Goal: Task Accomplishment & Management: Use online tool/utility

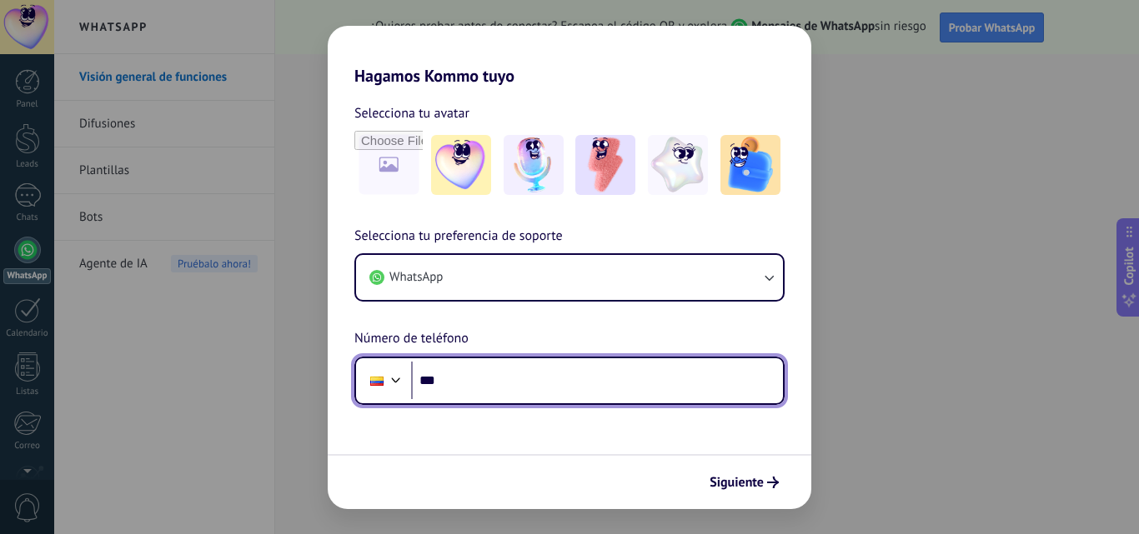
click at [521, 397] on input "***" at bounding box center [597, 381] width 372 height 38
type input "**********"
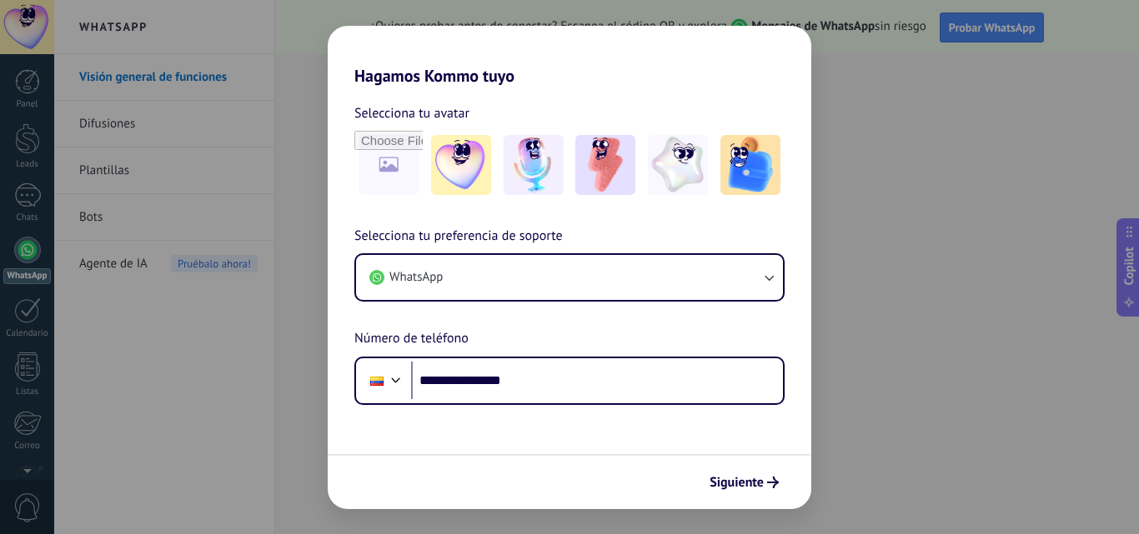
click at [728, 483] on span "Siguiente" at bounding box center [736, 483] width 54 height 12
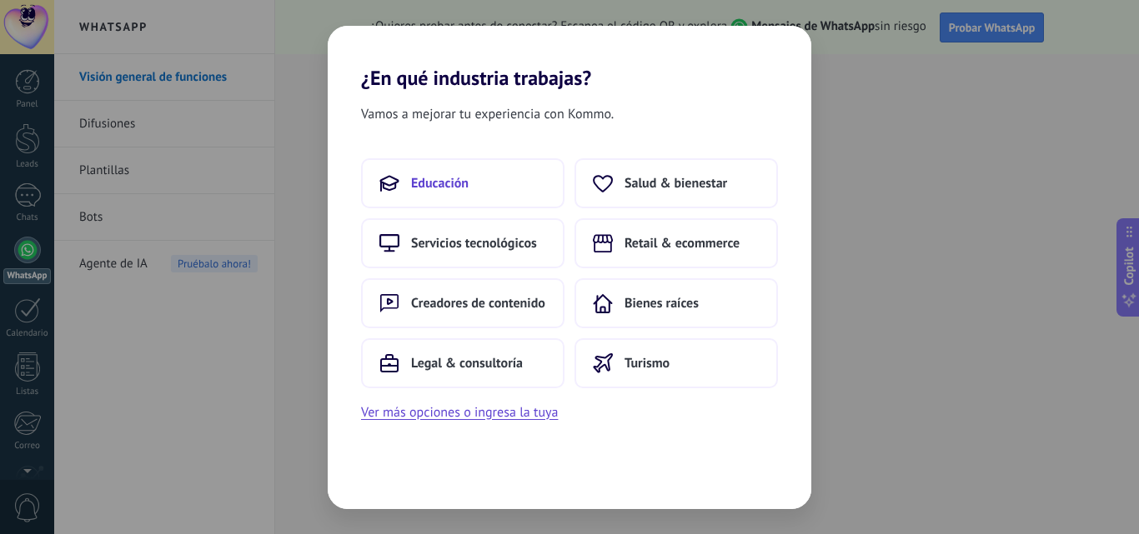
click at [513, 178] on button "Educación" at bounding box center [462, 183] width 203 height 50
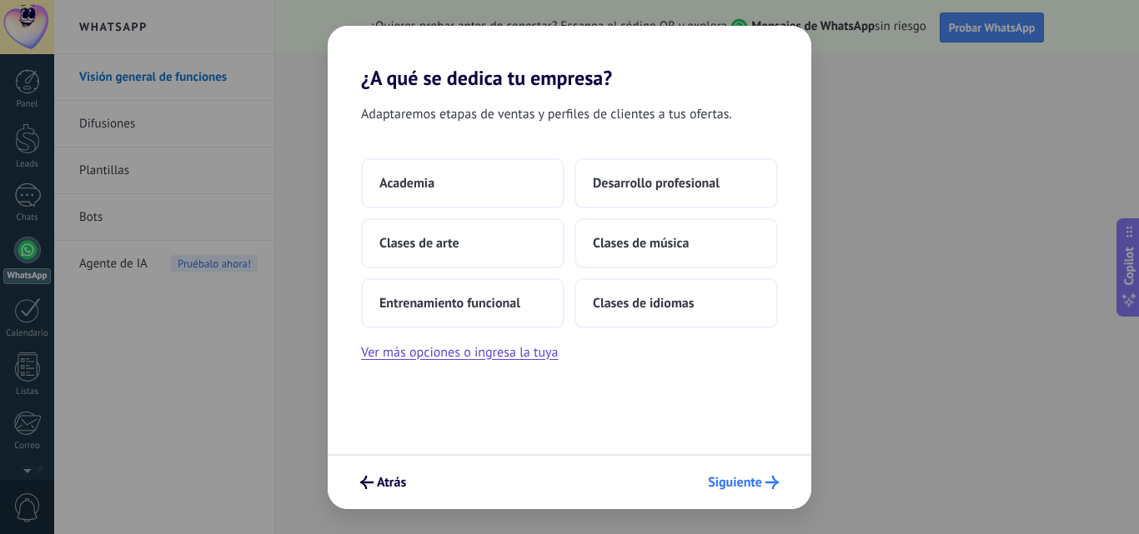
click at [738, 496] on button "Siguiente" at bounding box center [743, 482] width 86 height 28
click at [742, 482] on span "Siguiente" at bounding box center [735, 483] width 54 height 12
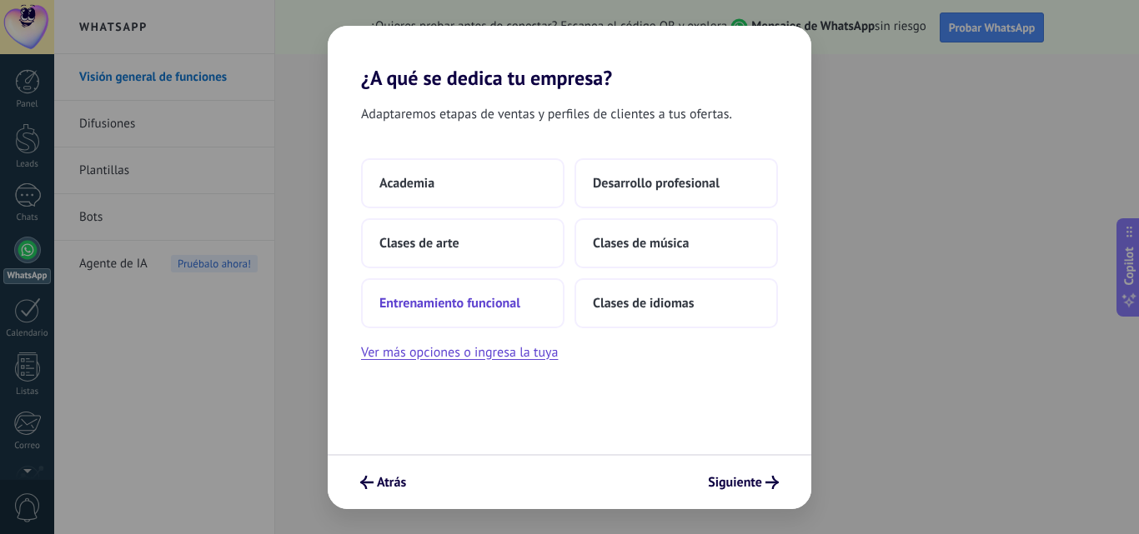
drag, startPoint x: 742, startPoint y: 482, endPoint x: 481, endPoint y: 315, distance: 309.6
click at [572, 406] on div "¿A qué se dedica tu empresa? Adaptaremos etapas de ventas y perfiles de cliente…" at bounding box center [569, 267] width 483 height 483
click at [487, 298] on span "Entrenamiento funcional" at bounding box center [449, 303] width 141 height 17
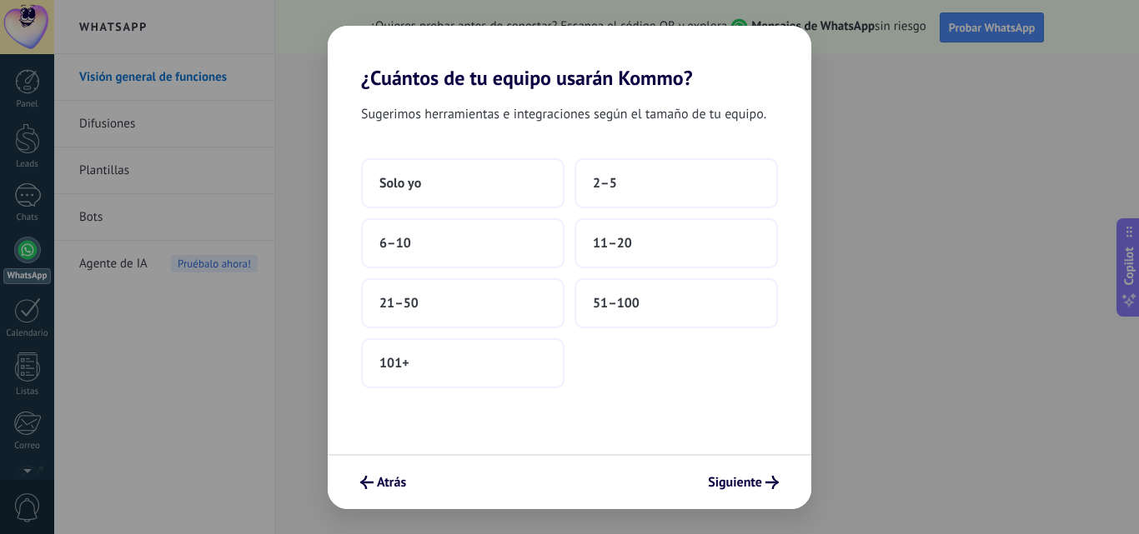
drag, startPoint x: 739, startPoint y: 490, endPoint x: 692, endPoint y: 458, distance: 57.6
click at [739, 488] on span "Siguiente" at bounding box center [735, 483] width 54 height 12
click at [482, 185] on button "Solo yo" at bounding box center [462, 183] width 203 height 50
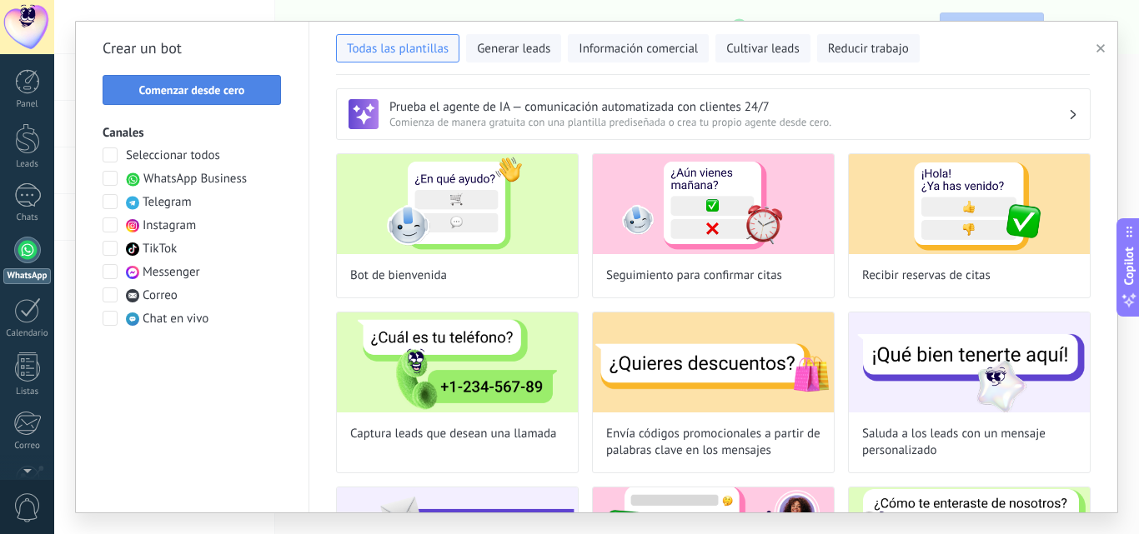
click at [245, 91] on span "Comenzar desde cero" at bounding box center [192, 90] width 160 height 12
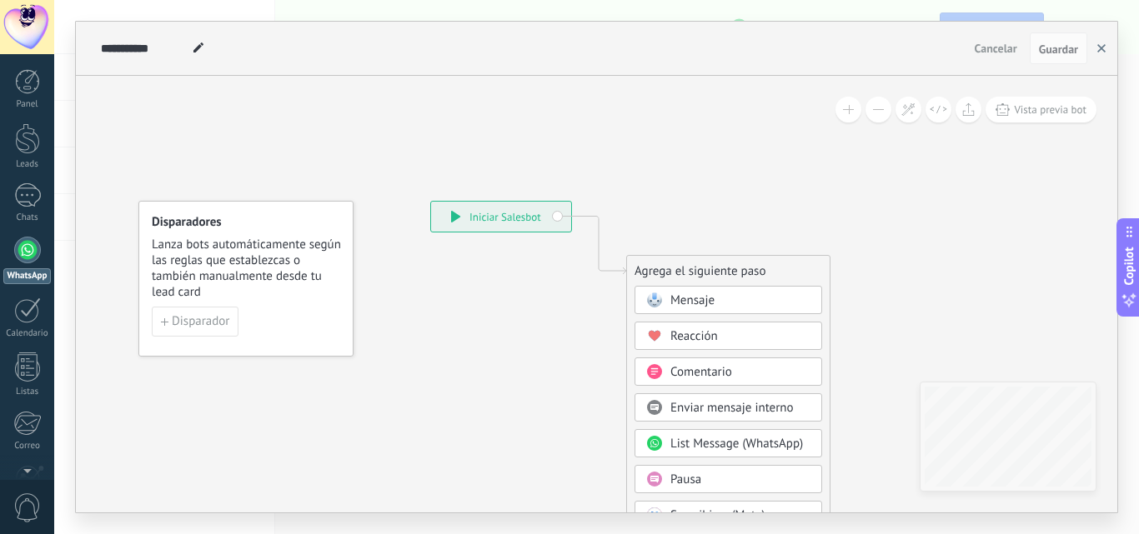
click at [1095, 50] on button "button" at bounding box center [1101, 49] width 25 height 32
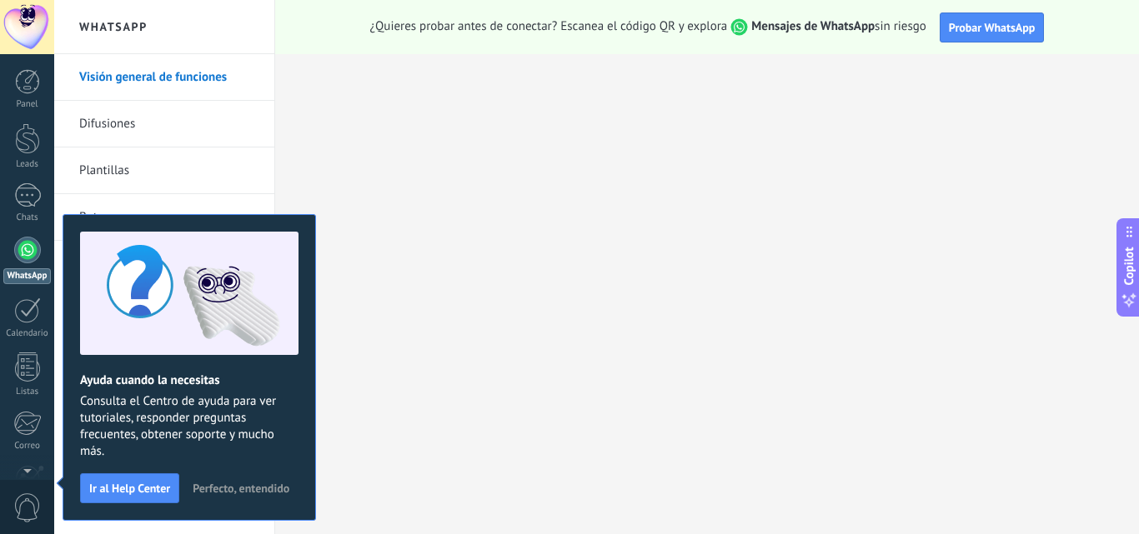
click at [258, 488] on span "Perfecto, entendido" at bounding box center [241, 489] width 97 height 12
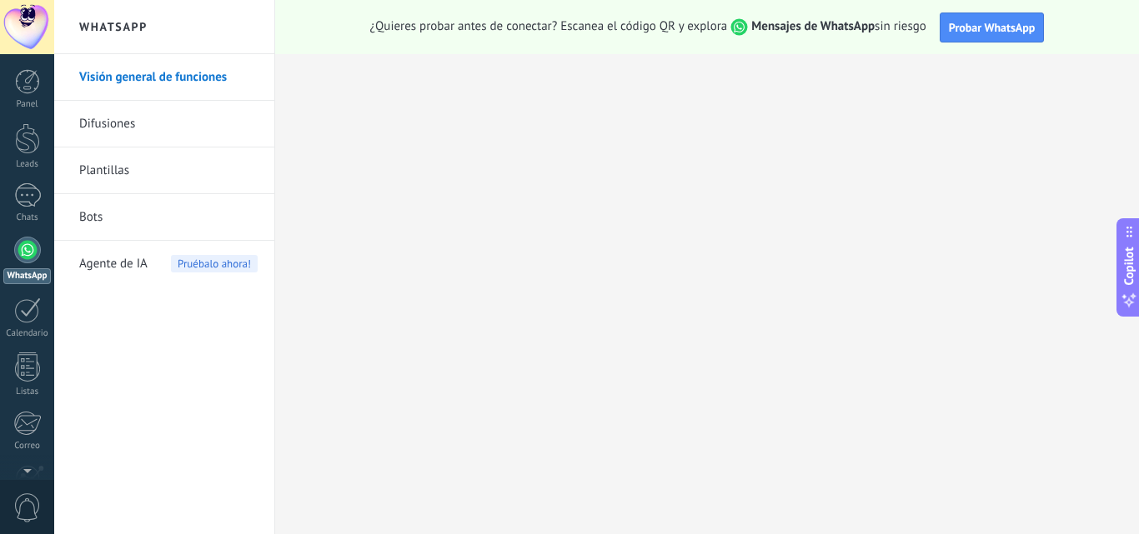
click at [136, 265] on span "Agente de IA" at bounding box center [113, 264] width 68 height 47
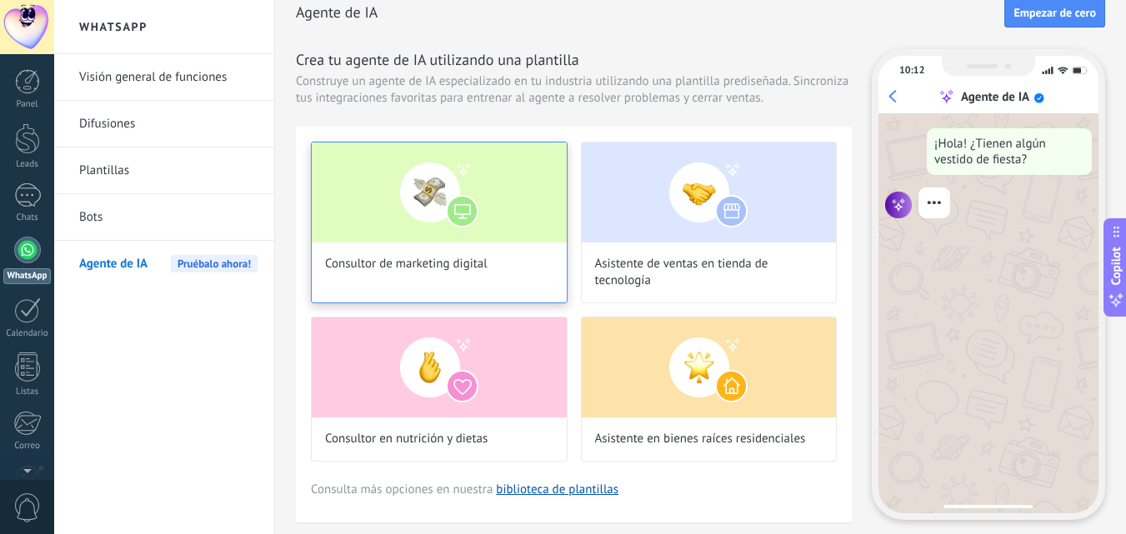
scroll to position [22, 0]
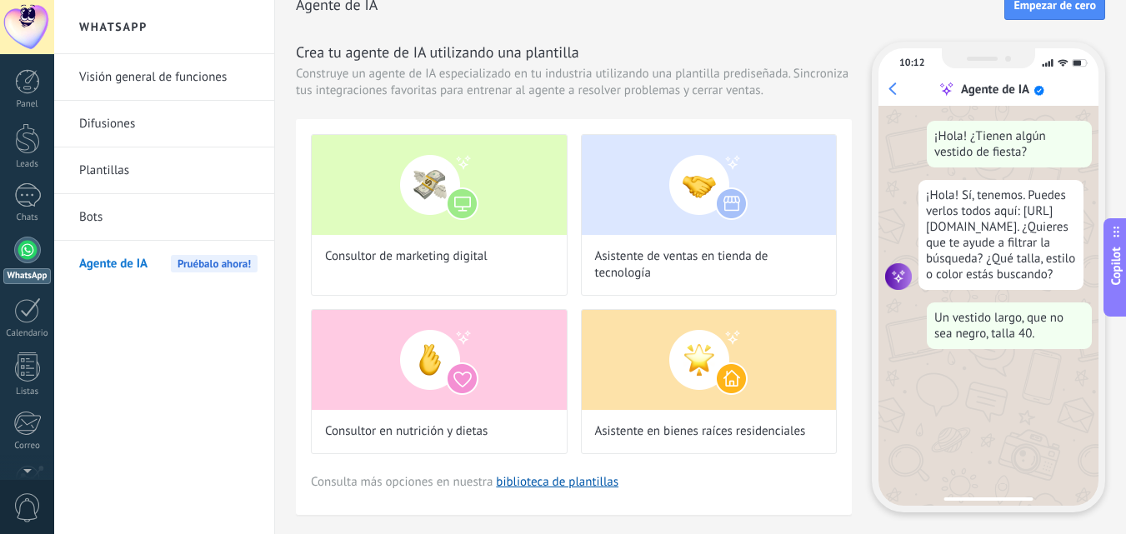
click at [1114, 295] on icon at bounding box center [1117, 301] width 18 height 18
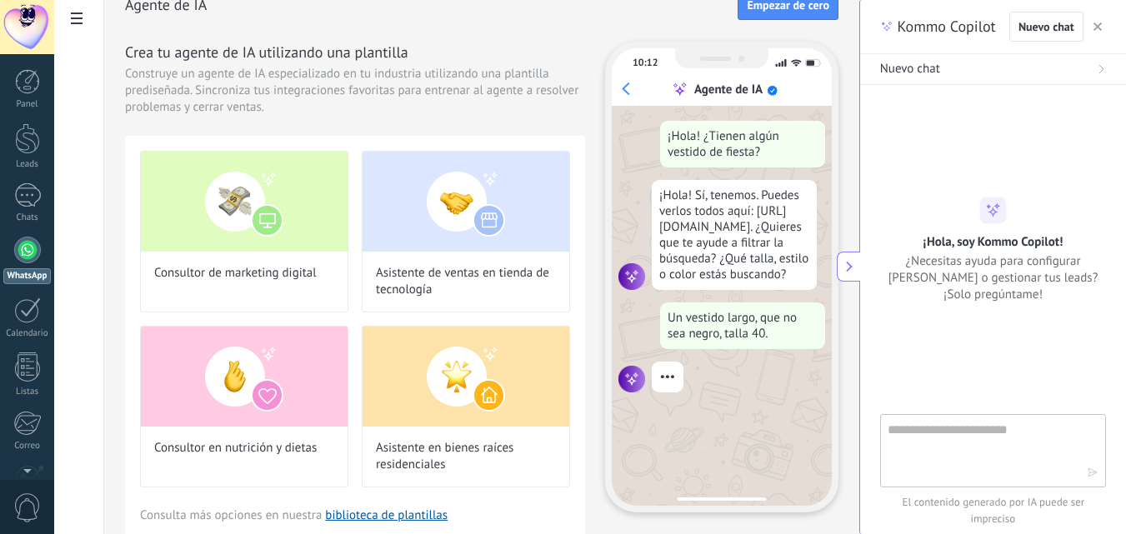
scroll to position [19, 0]
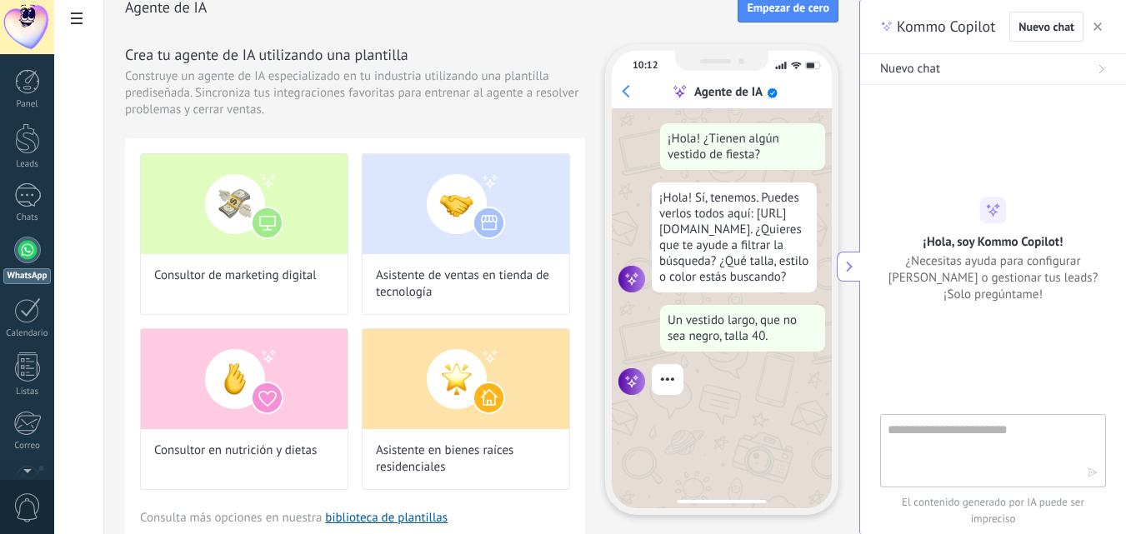
click at [950, 457] on textarea at bounding box center [982, 450] width 188 height 60
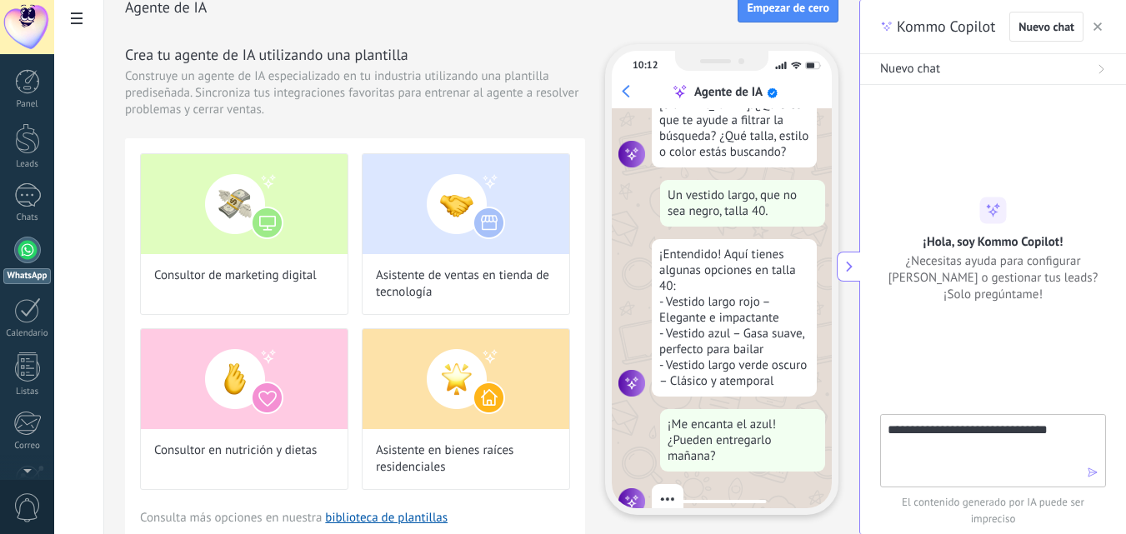
scroll to position [168, 0]
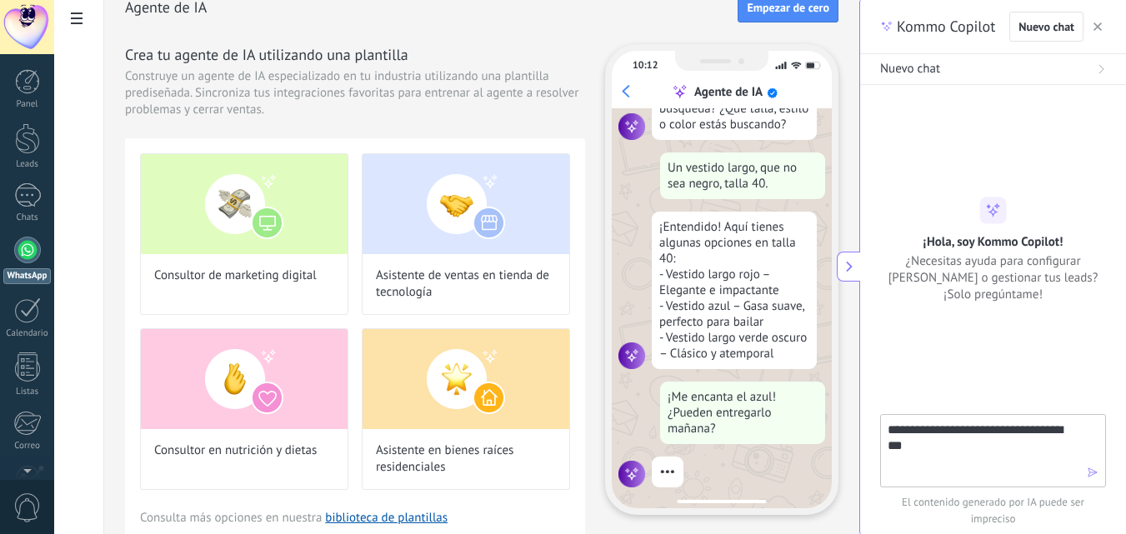
type textarea "**********"
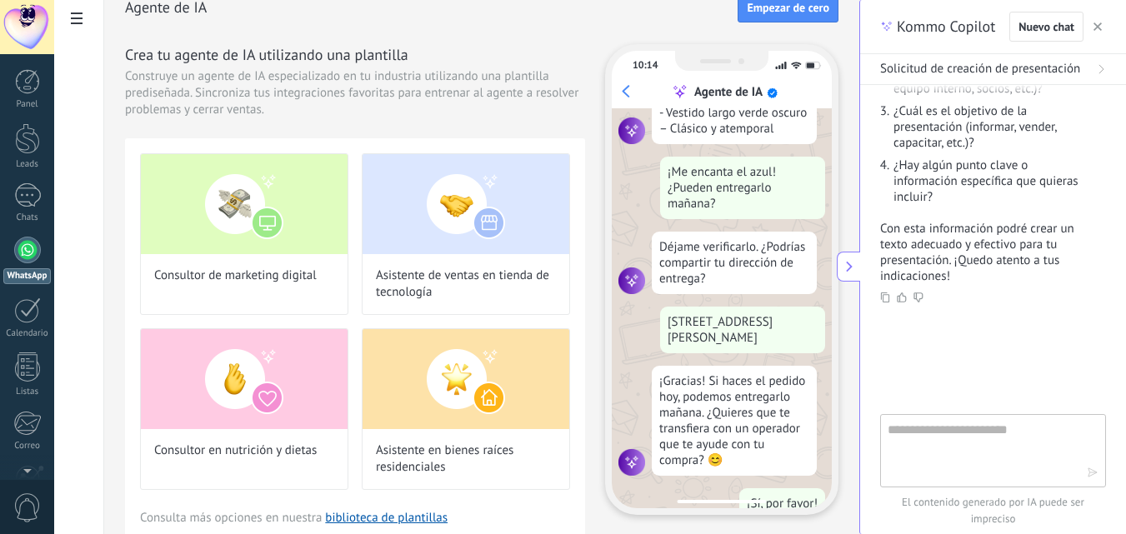
scroll to position [426, 0]
